Goal: Task Accomplishment & Management: Complete application form

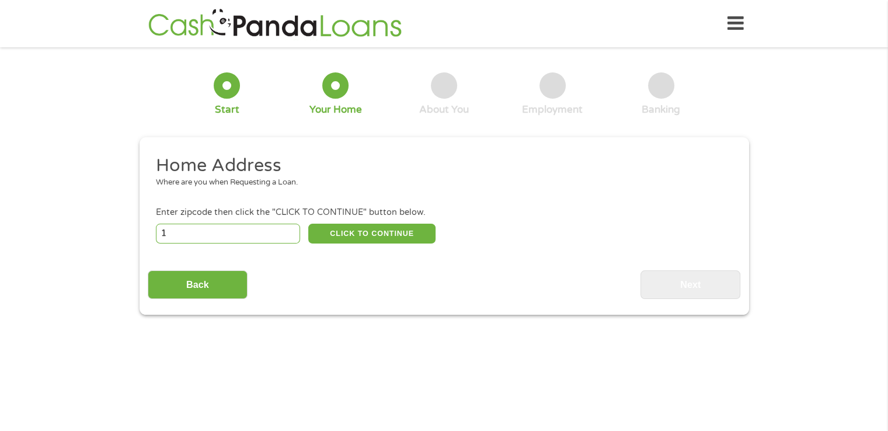
type input "1"
click at [293, 230] on input "1" at bounding box center [228, 234] width 144 height 20
drag, startPoint x: 263, startPoint y: 236, endPoint x: 218, endPoint y: 241, distance: 45.3
click at [218, 241] on input "1" at bounding box center [228, 234] width 144 height 20
type input "76543"
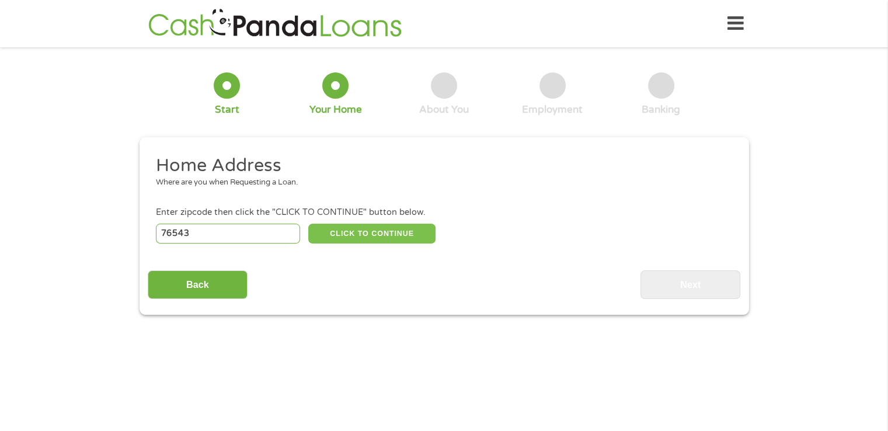
click at [350, 229] on button "CLICK TO CONTINUE" at bounding box center [371, 234] width 127 height 20
type input "76543"
type input "Killeen"
select select "Texas"
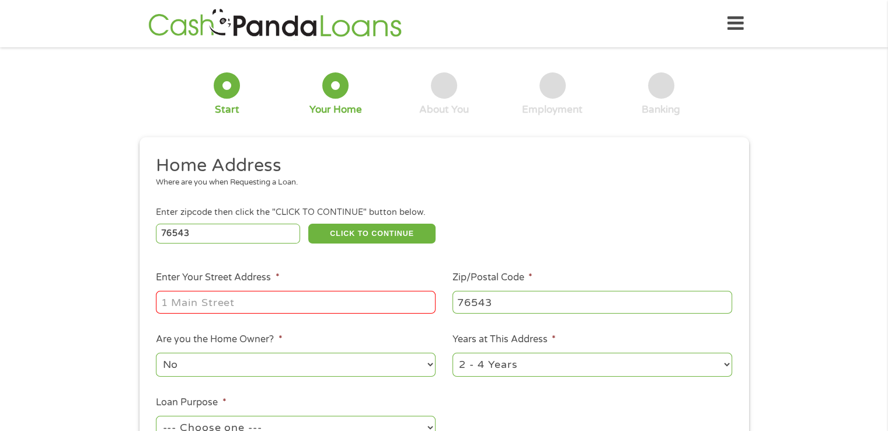
click at [743, 19] on icon at bounding box center [736, 23] width 16 height 29
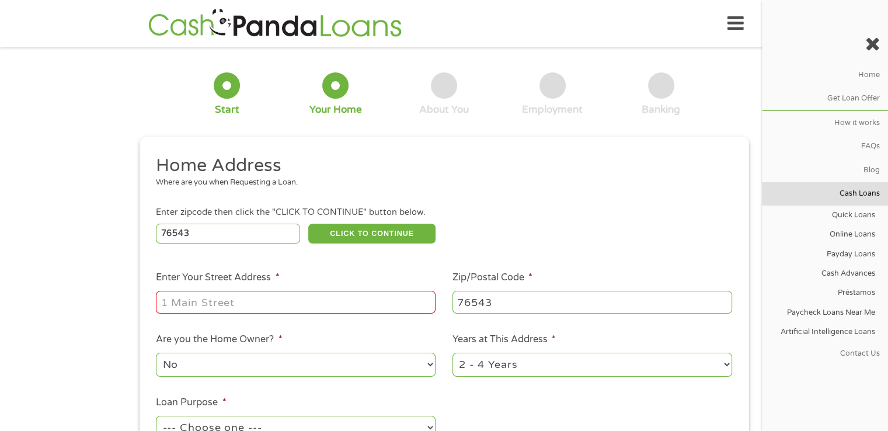
click at [857, 199] on link "Cash Loans" at bounding box center [825, 193] width 126 height 23
